Goal: Navigation & Orientation: Find specific page/section

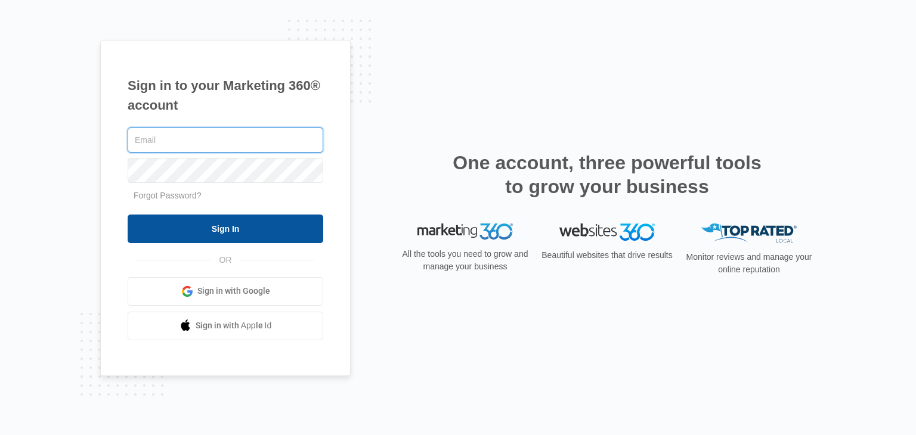
type input "[EMAIL_ADDRESS][DOMAIN_NAME]"
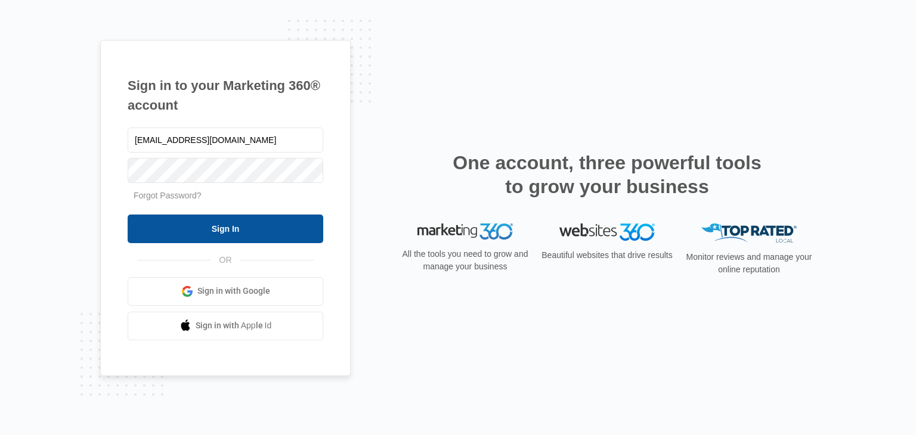
click at [255, 215] on input "Sign In" at bounding box center [226, 229] width 196 height 29
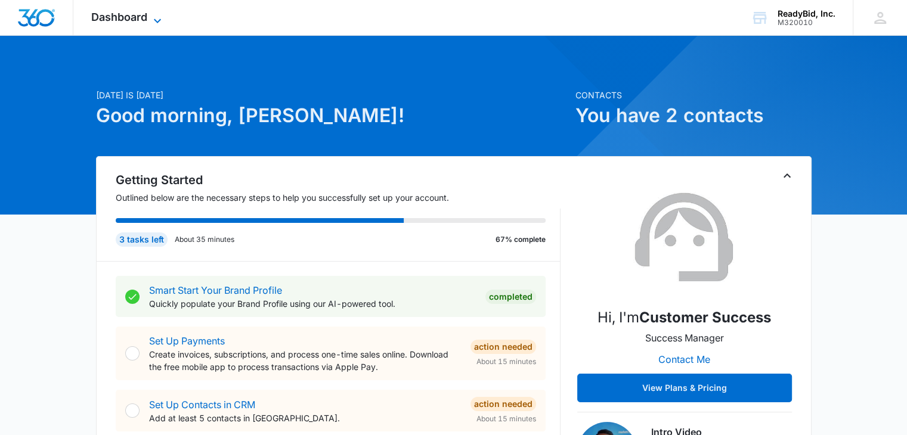
click at [139, 11] on span "Dashboard" at bounding box center [119, 17] width 56 height 13
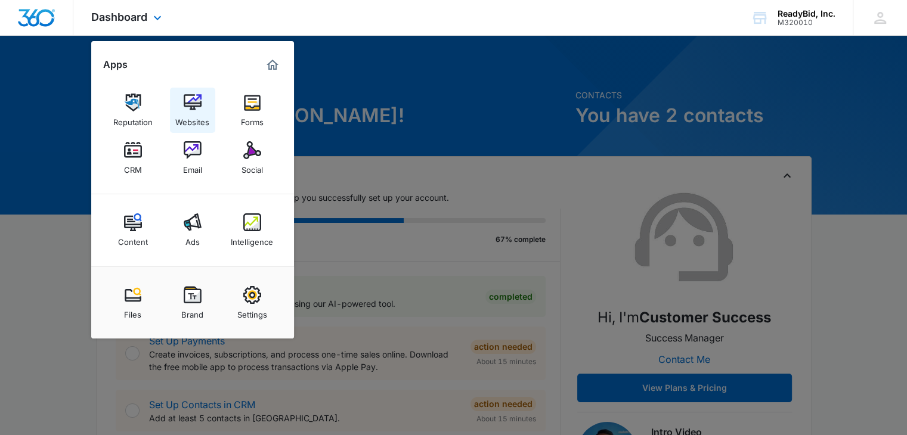
click at [191, 93] on link "Websites" at bounding box center [192, 110] width 45 height 45
